Goal: Information Seeking & Learning: Find specific page/section

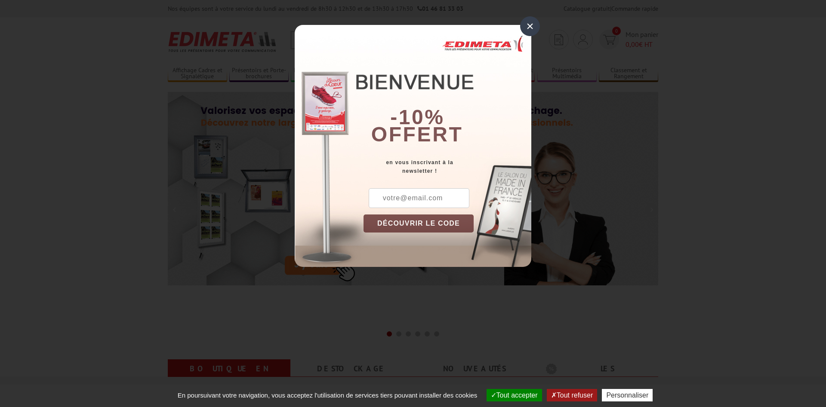
click at [531, 25] on div "×" at bounding box center [530, 26] width 20 height 20
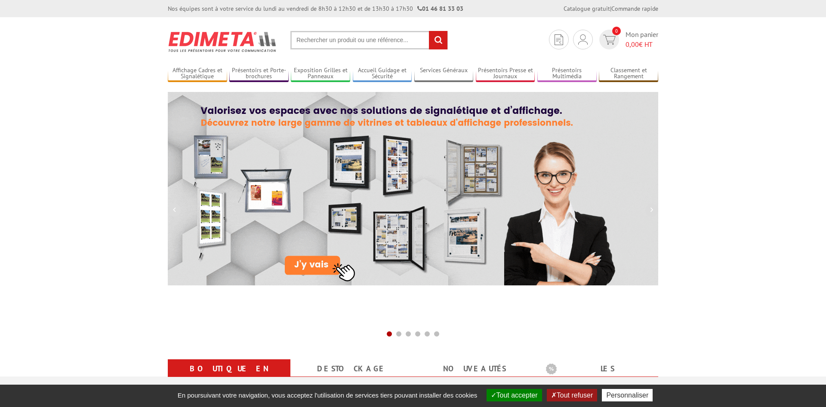
click at [522, 400] on button "Tout accepter" at bounding box center [515, 395] width 56 height 12
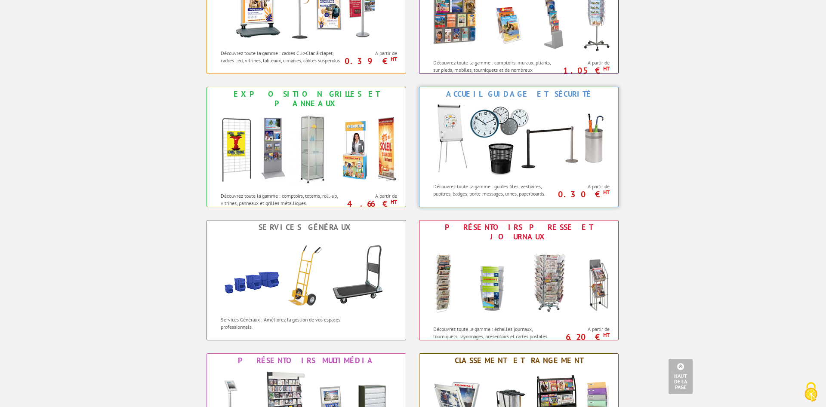
scroll to position [571, 0]
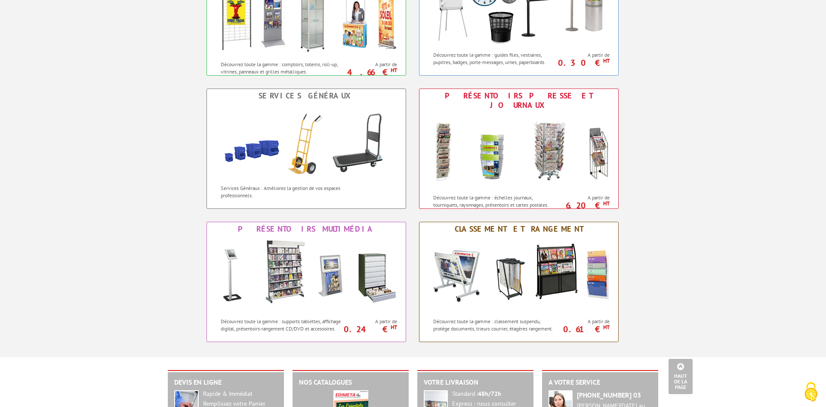
click at [674, 166] on div "Boutique en ligne Destockage nouveautés Les promotions nouveautés Nouveautés Bo…" at bounding box center [413, 81] width 826 height 551
click at [727, 109] on div "Boutique en ligne Destockage nouveautés Les promotions nouveautés Nouveautés Bo…" at bounding box center [413, 81] width 826 height 551
click at [653, 152] on div "Affichage Cadres et Signalétique Découvrez toute la gamme : cadres Clic-Clac à …" at bounding box center [413, 76] width 516 height 534
click at [652, 153] on div "Affichage Cadres et Signalétique Découvrez toute la gamme : cadres Clic-Clac à …" at bounding box center [413, 76] width 516 height 534
click at [708, 259] on div "Boutique en ligne Destockage nouveautés Les promotions nouveautés Nouveautés Bo…" at bounding box center [413, 81] width 826 height 551
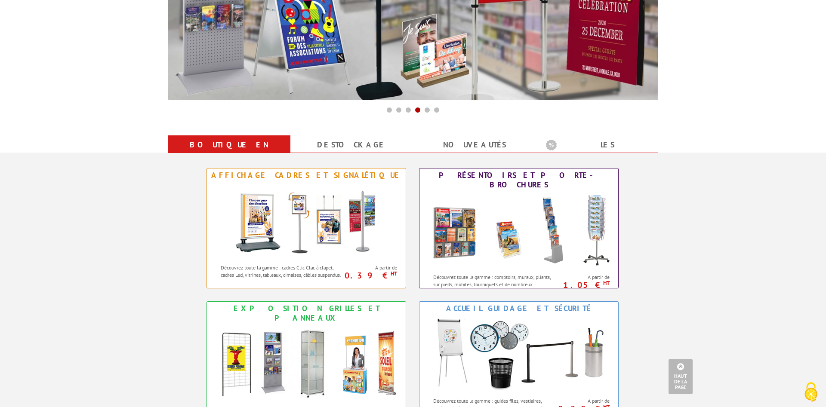
scroll to position [219, 0]
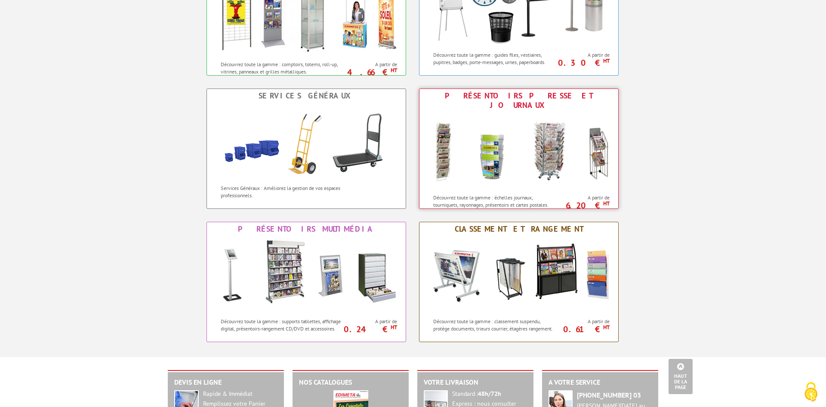
scroll to position [658, 0]
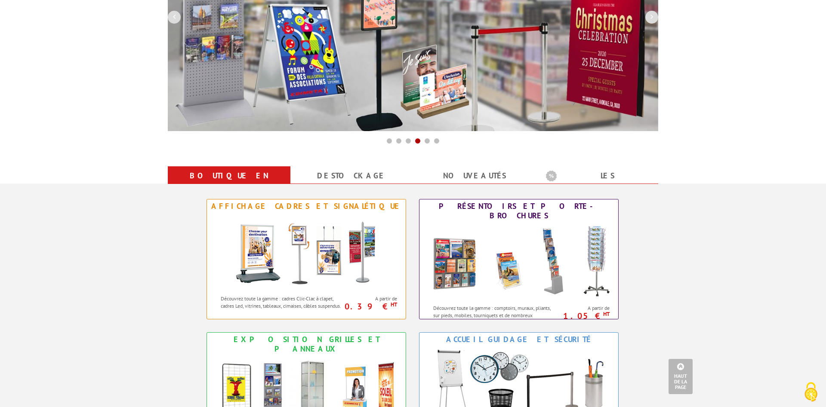
scroll to position [176, 0]
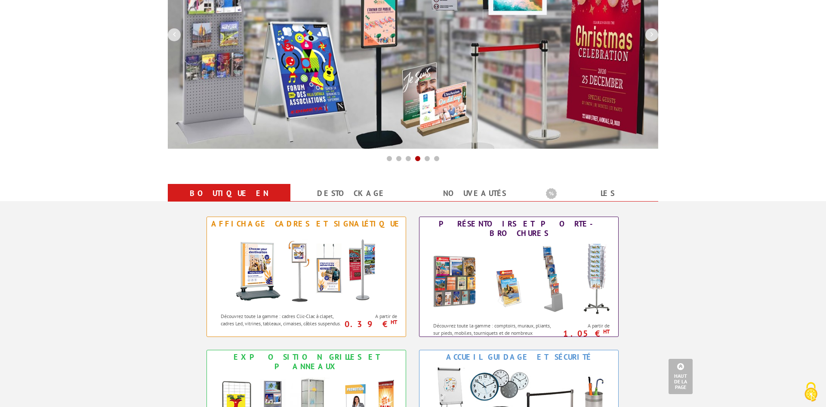
click at [564, 256] on img at bounding box center [518, 279] width 189 height 77
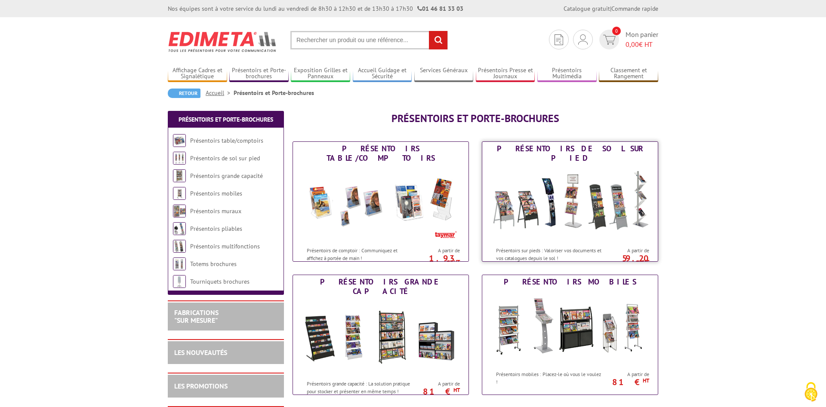
click at [563, 191] on img at bounding box center [569, 203] width 159 height 77
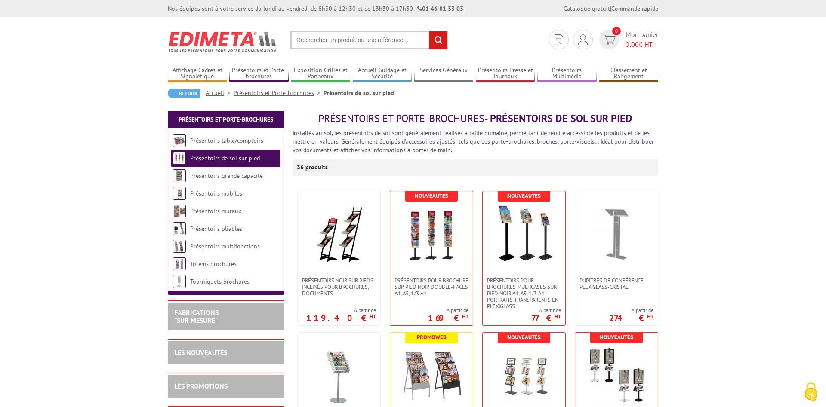
click at [343, 36] on input "text" at bounding box center [368, 40] width 157 height 19
type input "chaises"
click at [429, 31] on input "rechercher" at bounding box center [438, 40] width 19 height 19
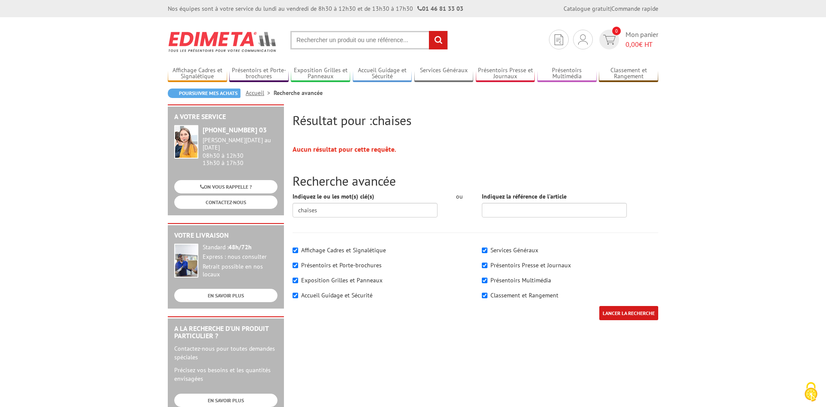
click at [339, 39] on input "text" at bounding box center [368, 40] width 157 height 19
